Goal: Contribute content: Add original content to the website for others to see

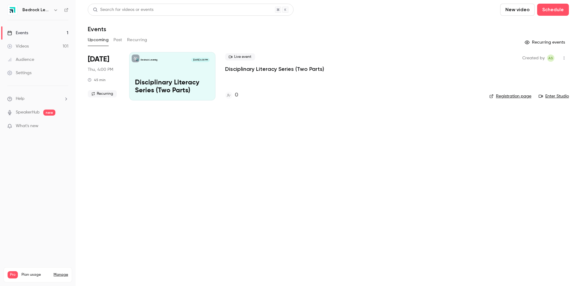
click at [526, 10] on button "New video" at bounding box center [517, 10] width 34 height 12
click at [525, 29] on div "Record" at bounding box center [539, 26] width 46 height 6
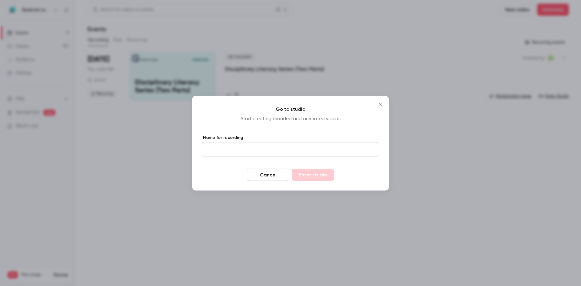
drag, startPoint x: 274, startPoint y: 154, endPoint x: 278, endPoint y: 152, distance: 4.6
click at [274, 154] on input "Name for recording" at bounding box center [290, 149] width 177 height 15
drag, startPoint x: 253, startPoint y: 152, endPoint x: 184, endPoint y: 154, distance: 69.3
click at [184, 154] on div "**********" at bounding box center [290, 143] width 581 height 286
click at [309, 143] on input "**********" at bounding box center [290, 149] width 177 height 15
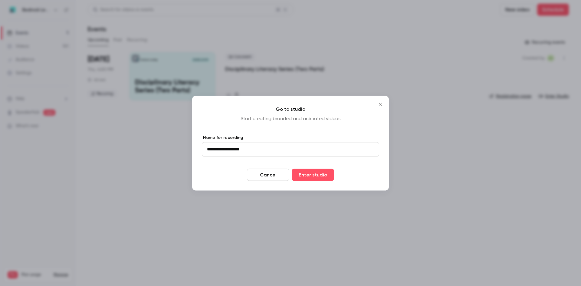
click at [258, 150] on input "**********" at bounding box center [290, 149] width 177 height 15
drag, startPoint x: 199, startPoint y: 149, endPoint x: 178, endPoint y: 149, distance: 20.3
click at [178, 149] on div "**********" at bounding box center [290, 143] width 581 height 286
type input "*"
type input "**********"
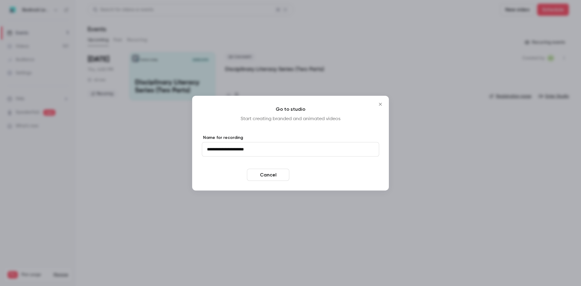
click at [312, 172] on button "Enter studio" at bounding box center [313, 174] width 42 height 12
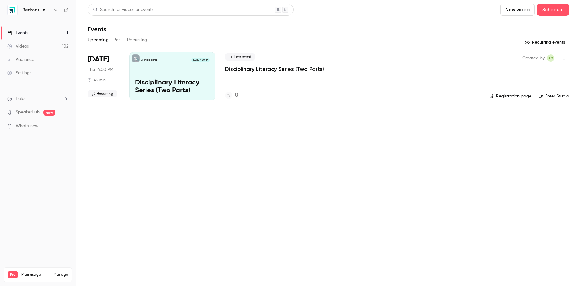
click at [55, 43] on link "Videos 102" at bounding box center [38, 46] width 76 height 13
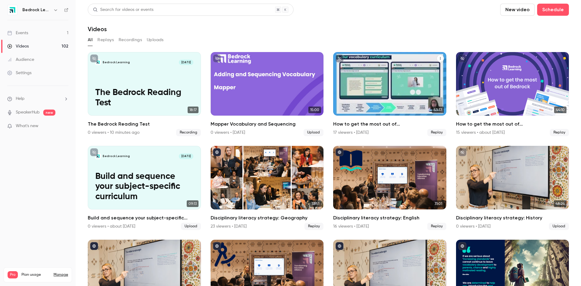
click at [423, 54] on div "How to get the most out of Bedrock next academic year" at bounding box center [389, 84] width 113 height 64
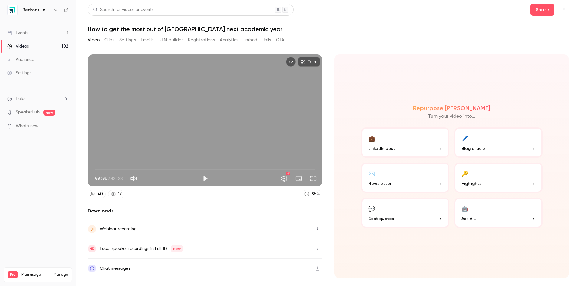
click at [127, 41] on button "Settings" at bounding box center [127, 40] width 17 height 10
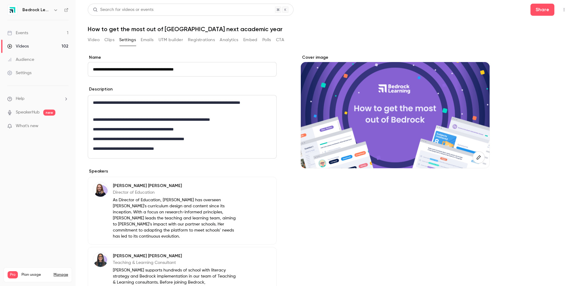
click at [382, 111] on div at bounding box center [395, 115] width 189 height 106
click at [412, 142] on div at bounding box center [395, 115] width 189 height 106
click at [477, 157] on icon "button" at bounding box center [478, 157] width 7 height 5
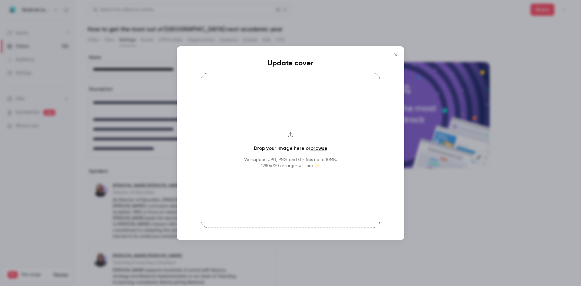
click at [390, 54] on button "Close" at bounding box center [396, 55] width 12 height 12
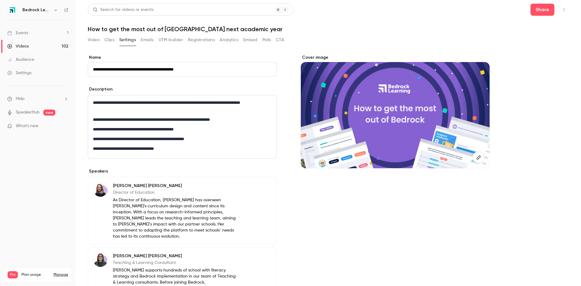
click at [90, 42] on button "Video" at bounding box center [94, 40] width 12 height 10
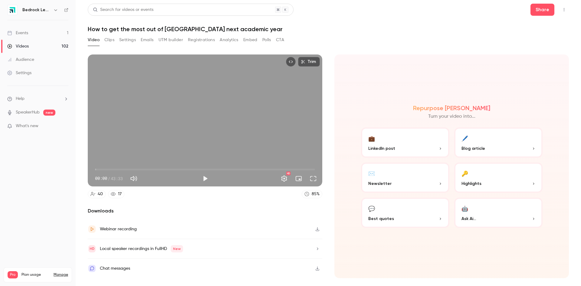
click at [22, 31] on div "Events" at bounding box center [17, 33] width 21 height 6
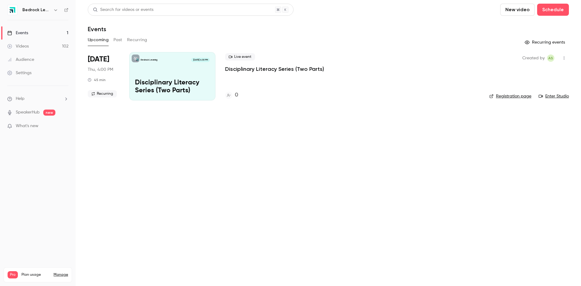
click at [23, 42] on link "Videos 102" at bounding box center [38, 46] width 76 height 13
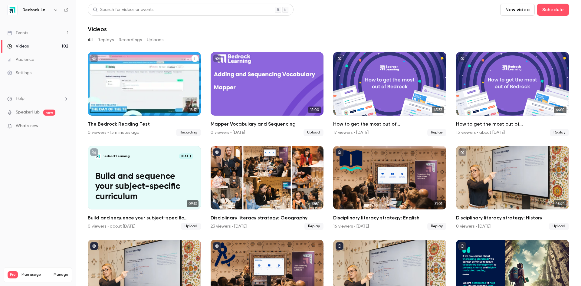
click at [147, 95] on p "The Bedrock Reading Test" at bounding box center [144, 98] width 98 height 20
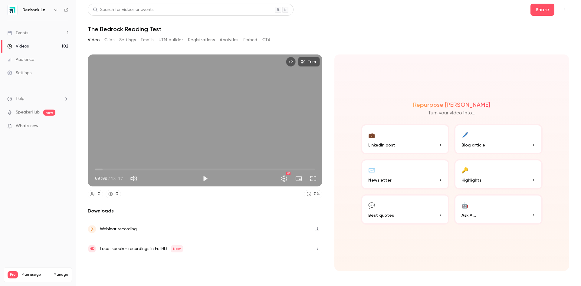
drag, startPoint x: 126, startPoint y: 35, endPoint x: 131, endPoint y: 40, distance: 6.9
click at [126, 35] on button "Settings" at bounding box center [127, 40] width 17 height 10
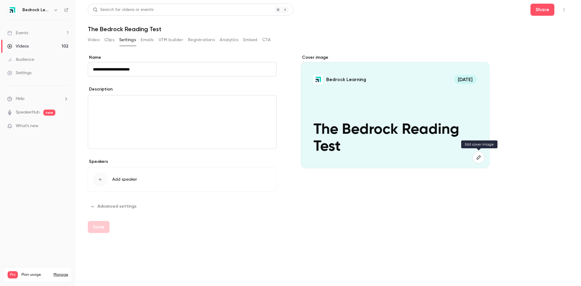
click at [478, 156] on icon "button" at bounding box center [478, 157] width 7 height 5
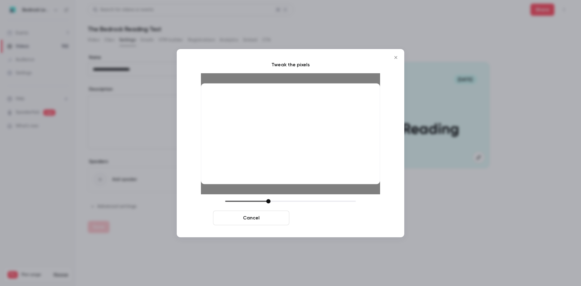
click at [326, 221] on button "Crop and save" at bounding box center [330, 218] width 76 height 15
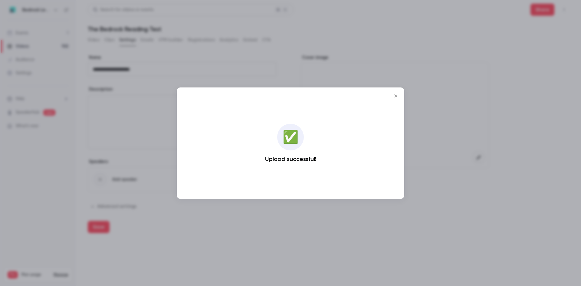
click at [396, 96] on icon "Close" at bounding box center [395, 95] width 3 height 3
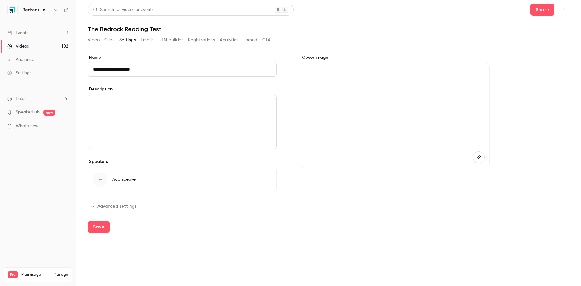
click at [114, 229] on div "Save" at bounding box center [328, 229] width 481 height 27
click at [110, 227] on div "Save" at bounding box center [328, 229] width 481 height 27
click at [104, 227] on button "Save" at bounding box center [99, 227] width 22 height 12
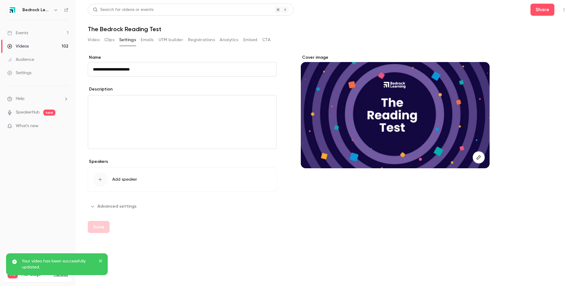
click at [135, 123] on div "editor" at bounding box center [182, 121] width 188 height 53
click at [140, 109] on div "To enrich screen reader interactions, please activate Accessibility in Grammarl…" at bounding box center [182, 121] width 188 height 53
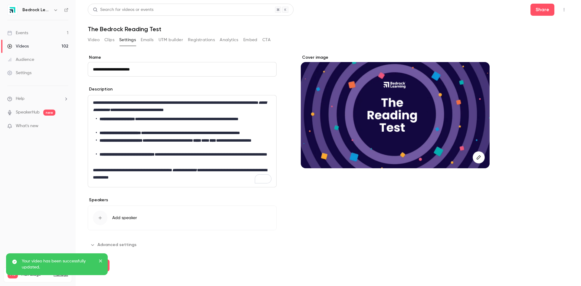
click at [264, 231] on div "**********" at bounding box center [182, 151] width 189 height 195
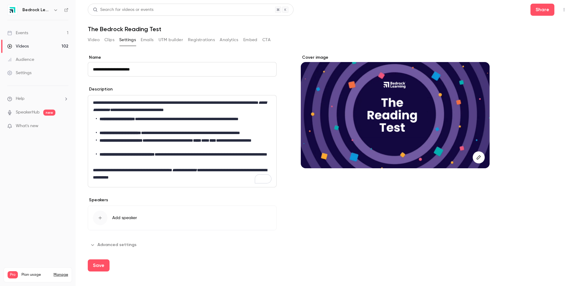
click at [134, 216] on span "Add speaker" at bounding box center [124, 218] width 25 height 6
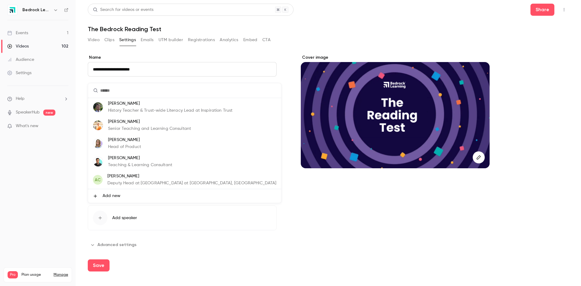
click at [126, 139] on p "Ellie Ashton" at bounding box center [124, 140] width 33 height 6
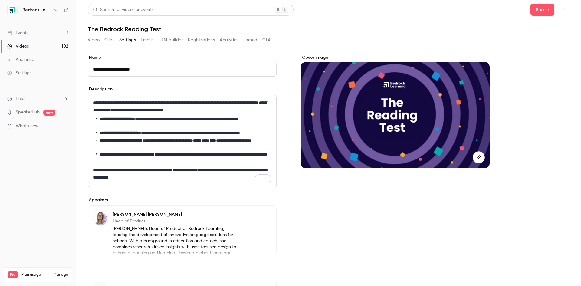
click at [99, 263] on button "Save" at bounding box center [99, 266] width 22 height 12
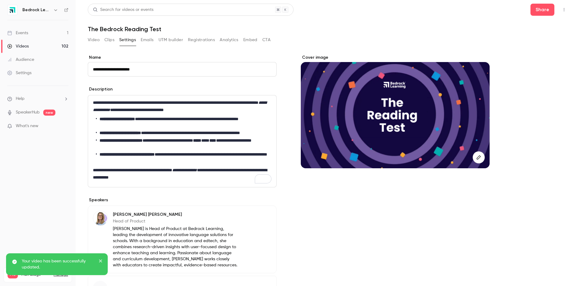
click at [33, 48] on link "Videos 102" at bounding box center [38, 46] width 76 height 13
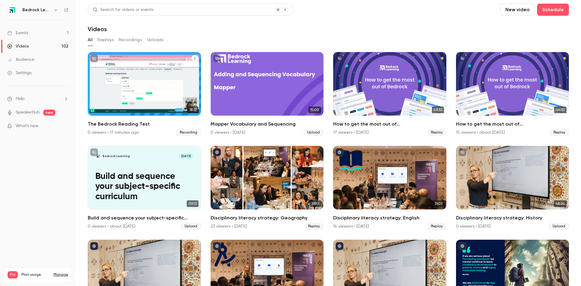
click at [91, 58] on button "unpublished" at bounding box center [94, 58] width 8 height 8
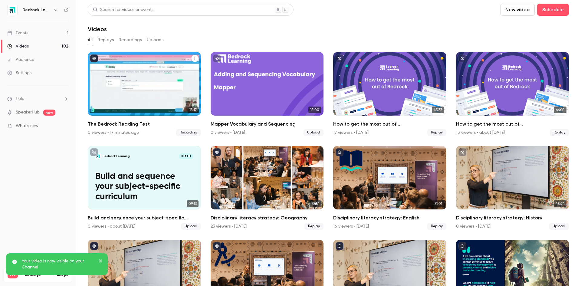
click at [170, 96] on div "The Bedrock Reading Test" at bounding box center [144, 84] width 113 height 64
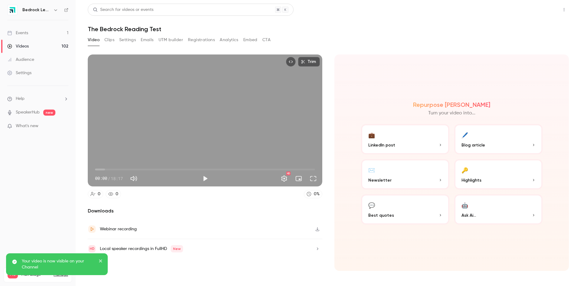
click at [549, 13] on button "Share" at bounding box center [542, 10] width 24 height 12
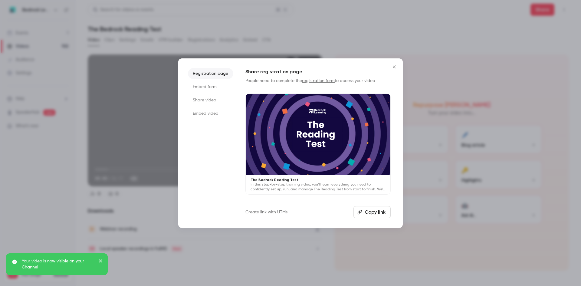
click at [371, 210] on button "Copy link" at bounding box center [371, 212] width 37 height 12
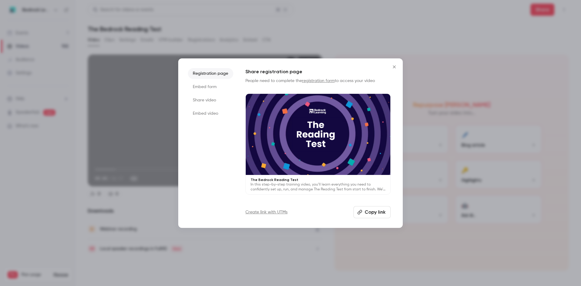
click at [395, 64] on button "Close" at bounding box center [394, 67] width 12 height 12
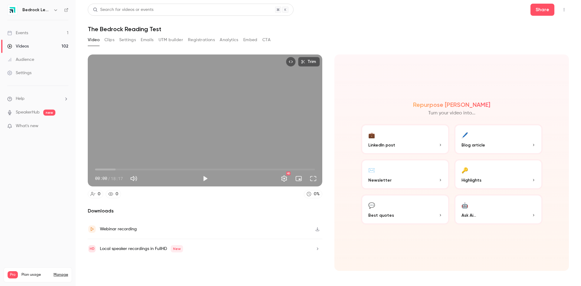
click at [40, 43] on link "Videos 102" at bounding box center [38, 46] width 76 height 13
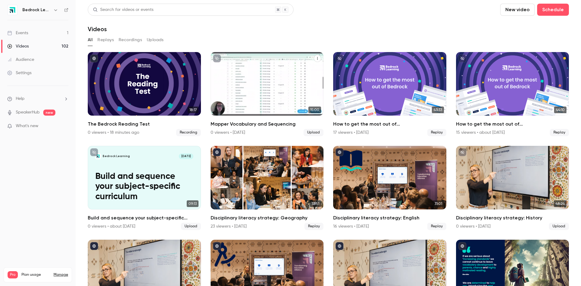
click at [281, 84] on div "Mapper Vocabulary and Sequencing" at bounding box center [267, 84] width 113 height 64
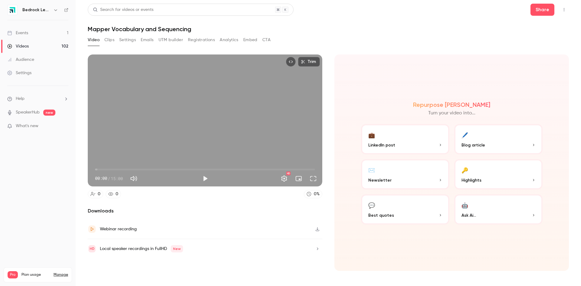
click at [128, 43] on button "Settings" at bounding box center [127, 40] width 17 height 10
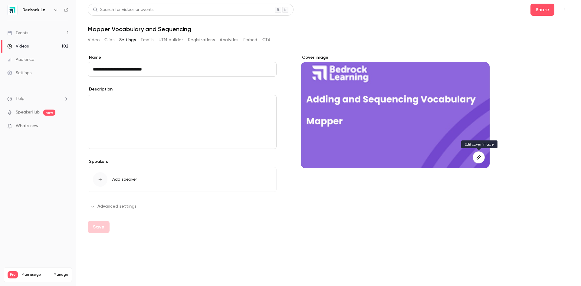
click at [481, 161] on button "button" at bounding box center [478, 157] width 12 height 12
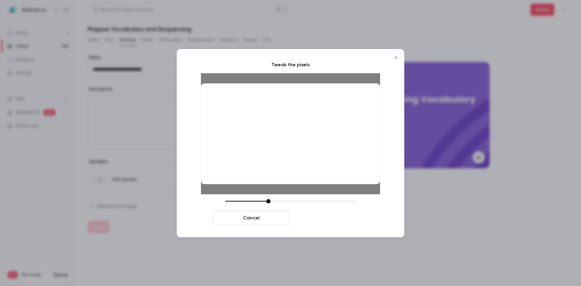
click at [343, 218] on button "Crop and save" at bounding box center [330, 218] width 76 height 15
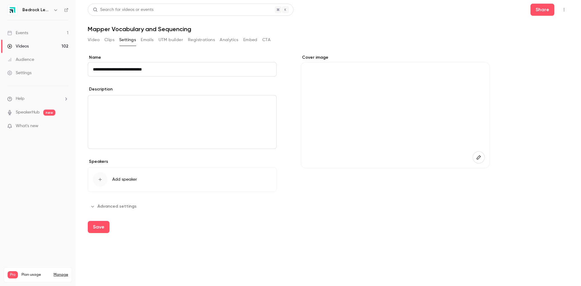
click at [37, 32] on link "Events 1" at bounding box center [38, 32] width 76 height 13
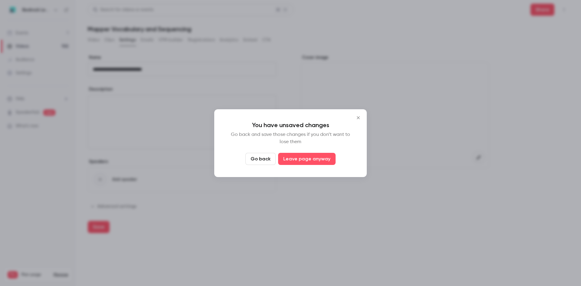
click at [359, 120] on icon "Close" at bounding box center [358, 117] width 7 height 5
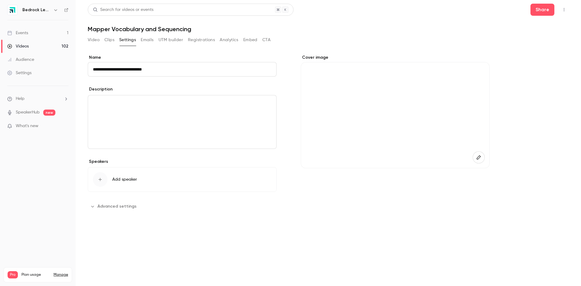
click at [105, 227] on button "Save" at bounding box center [99, 227] width 22 height 12
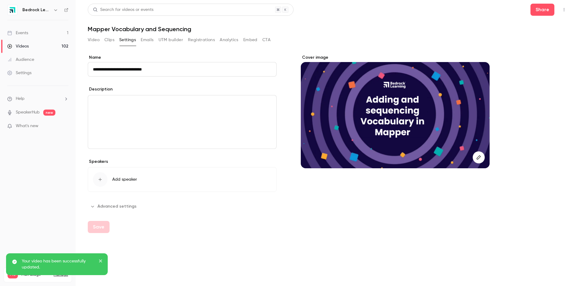
click at [149, 180] on button "Add speaker" at bounding box center [182, 179] width 189 height 25
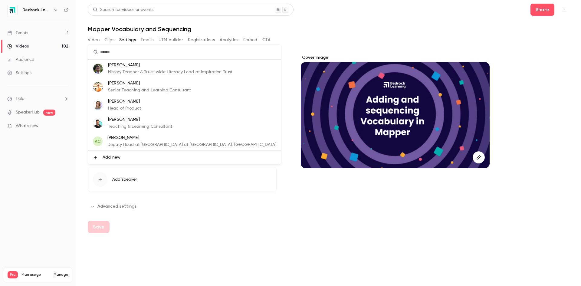
click at [265, 233] on div at bounding box center [290, 143] width 581 height 286
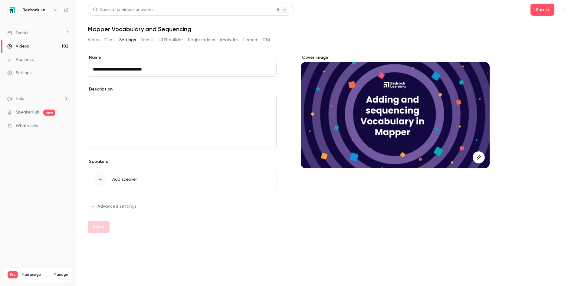
click at [143, 99] on p "editor" at bounding box center [182, 102] width 178 height 7
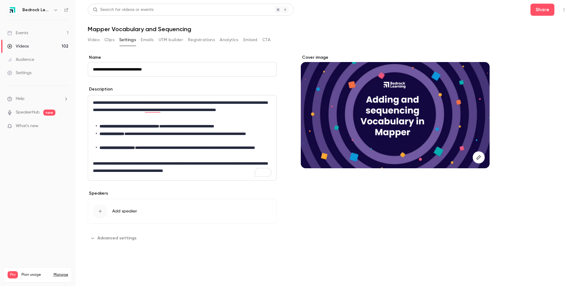
click at [104, 261] on button "Save" at bounding box center [99, 259] width 22 height 12
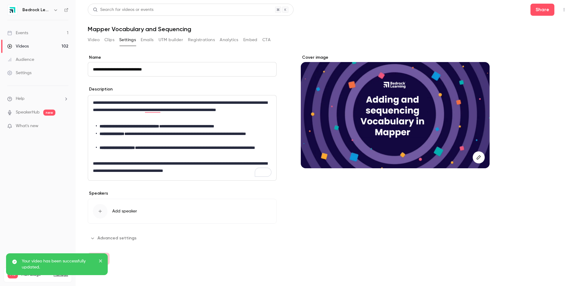
click at [25, 73] on div "Settings" at bounding box center [19, 73] width 24 height 6
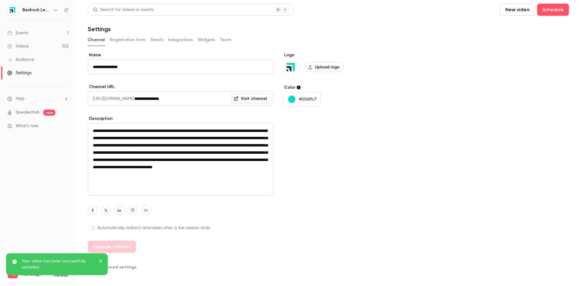
click at [224, 41] on button "Team" at bounding box center [225, 40] width 11 height 10
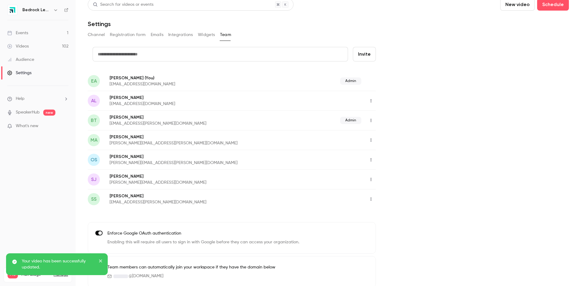
scroll to position [10, 0]
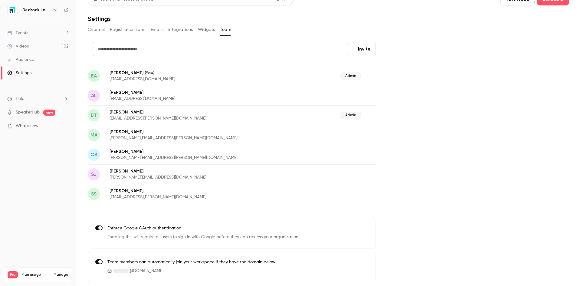
click at [33, 38] on link "Events 1" at bounding box center [38, 32] width 76 height 13
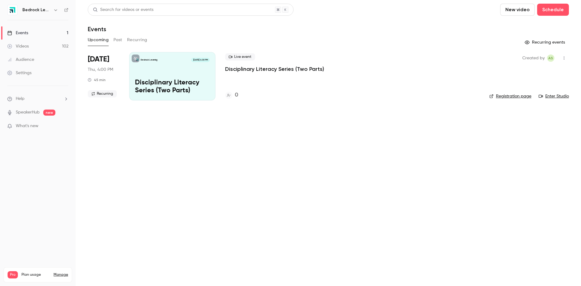
click at [32, 47] on link "Videos 102" at bounding box center [38, 46] width 76 height 13
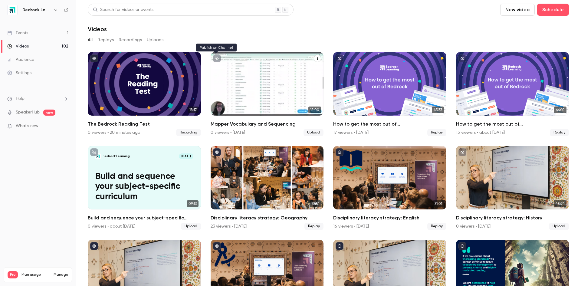
click at [215, 58] on icon "unpublished" at bounding box center [217, 59] width 4 height 4
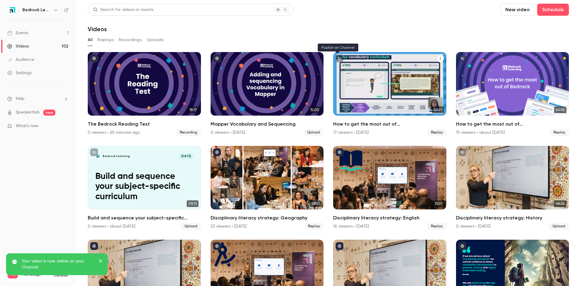
click at [338, 57] on icon "unpublished" at bounding box center [340, 59] width 4 height 4
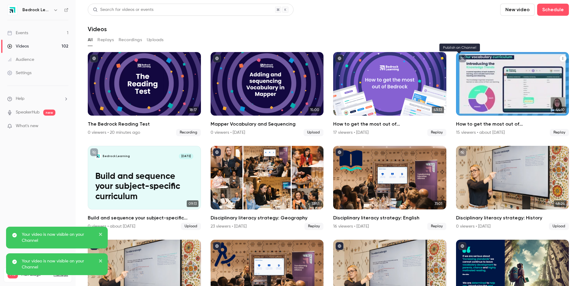
click at [460, 58] on icon "unpublished" at bounding box center [462, 59] width 4 height 4
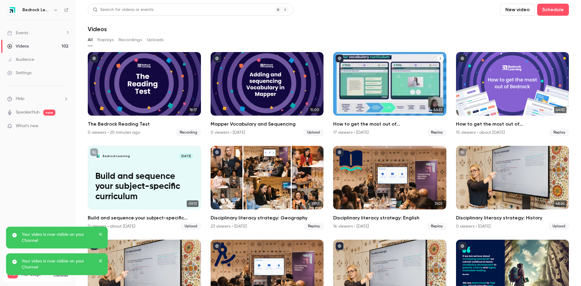
click at [407, 122] on h2 "How to get the most out of Bedrock next academic year" at bounding box center [389, 123] width 113 height 7
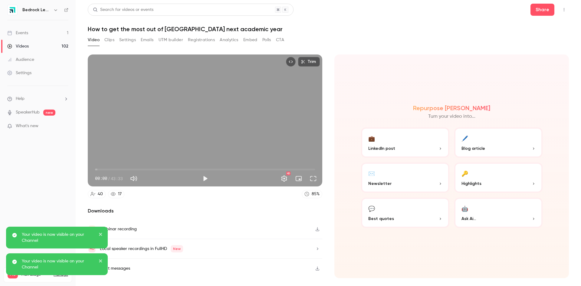
click at [41, 35] on link "Events 1" at bounding box center [38, 32] width 76 height 13
